Goal: Information Seeking & Learning: Learn about a topic

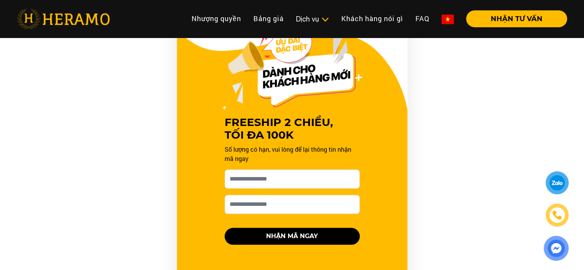
scroll to position [806, 0]
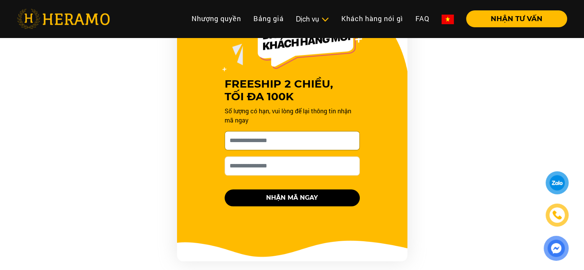
click at [333, 131] on input "[PERSON_NAME] xin tên của bạn nhé *" at bounding box center [292, 140] width 135 height 19
click at [530, 106] on div "FREESHIP 2 CHIỀU, TỐI ĐA 100K Số lượng có hạn, vui lòng để lại thông tin nhận m…" at bounding box center [292, 123] width 584 height 276
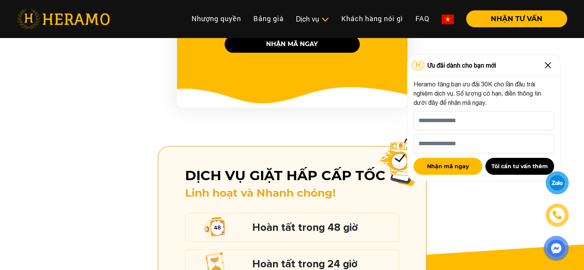
scroll to position [1037, 0]
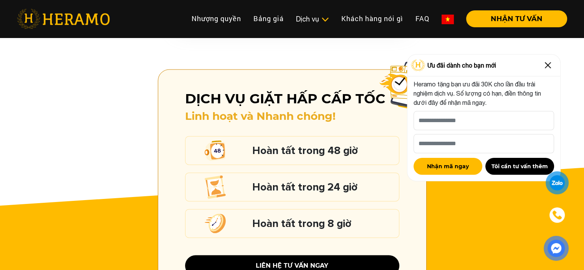
click at [333, 218] on h5 "Hoàn tất trong 8 giờ" at bounding box center [323, 223] width 143 height 10
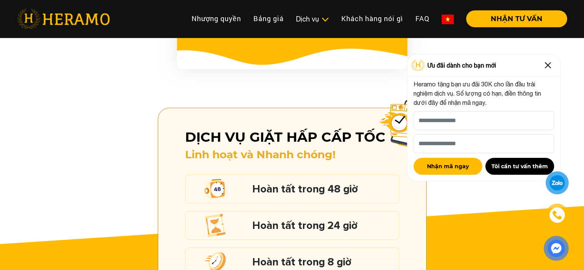
click at [546, 63] on img at bounding box center [548, 65] width 12 height 12
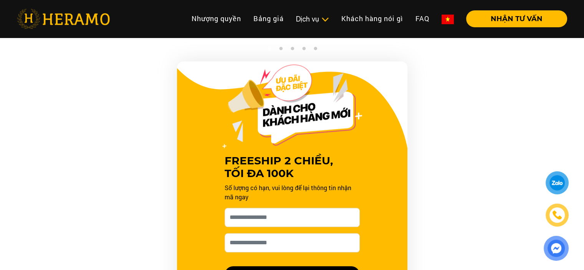
scroll to position [653, 0]
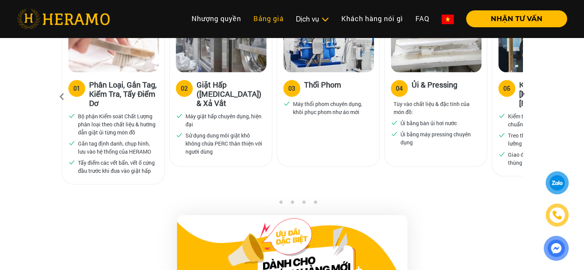
click at [257, 16] on link "Bảng giá" at bounding box center [268, 18] width 43 height 17
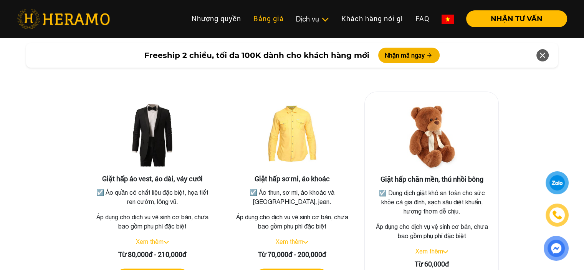
scroll to position [1415, 0]
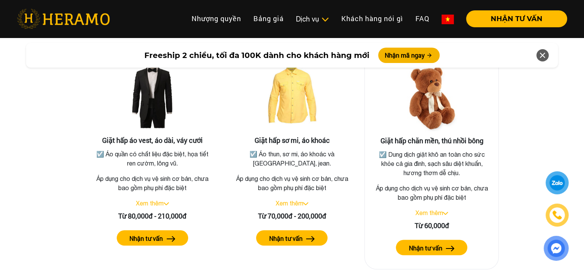
click at [445, 208] on div "Xem thêm" at bounding box center [431, 212] width 121 height 9
click at [436, 209] on link "Xem thêm" at bounding box center [429, 212] width 28 height 7
click at [438, 209] on link "Thu gọn" at bounding box center [429, 212] width 22 height 7
click at [444, 240] on button "Nhận tư vấn" at bounding box center [431, 247] width 71 height 15
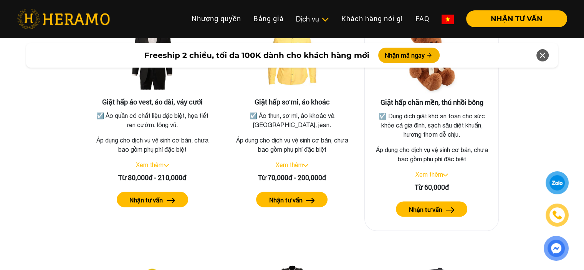
scroll to position [1377, 0]
